Goal: Transaction & Acquisition: Book appointment/travel/reservation

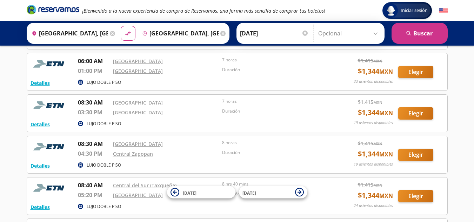
scroll to position [94, 0]
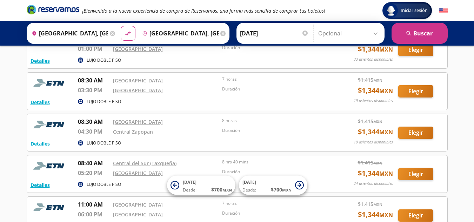
click at [411, 112] on div "Detalles LUJO DOBLE PISO 02:00 AM [GEOGRAPHIC_DATA] 09:00 AM Central Nueva 7 ho…" at bounding box center [237, 194] width 421 height 411
click at [411, 131] on button "Elegir" at bounding box center [416, 133] width 35 height 12
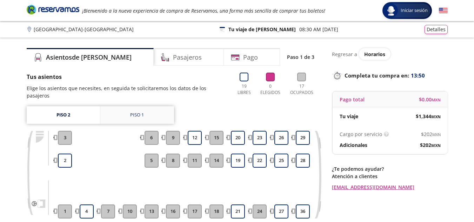
click at [129, 106] on link "Piso 1" at bounding box center [137, 115] width 74 height 18
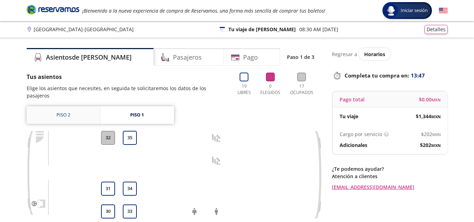
click at [65, 106] on link "Piso 2" at bounding box center [63, 115] width 73 height 18
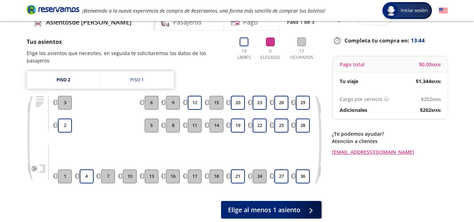
scroll to position [37, 0]
